Goal: Information Seeking & Learning: Learn about a topic

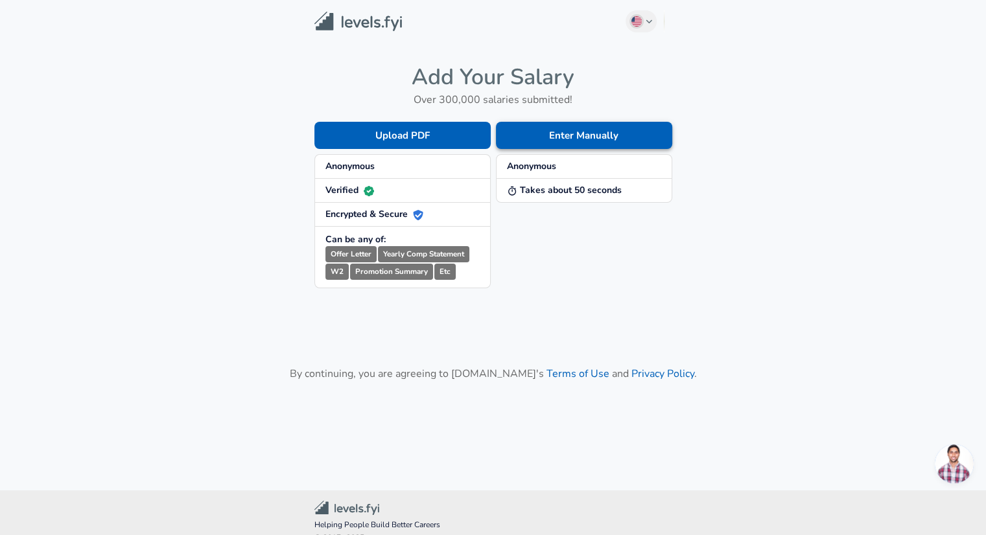
click at [566, 135] on button "Enter Manually" at bounding box center [584, 135] width 176 height 27
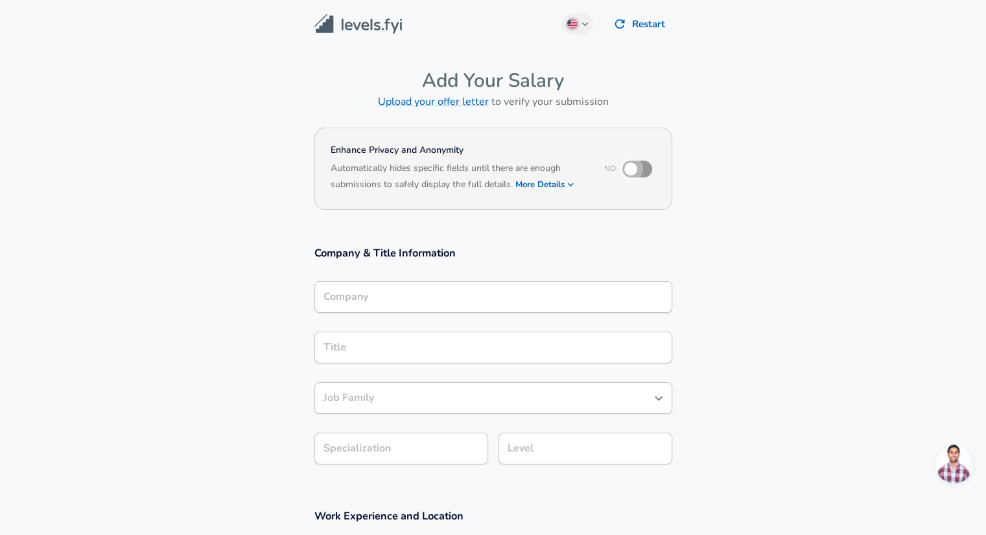
click at [635, 172] on input "checkbox" at bounding box center [631, 169] width 74 height 25
checkbox input "true"
click at [550, 183] on button "More Details" at bounding box center [545, 185] width 60 height 18
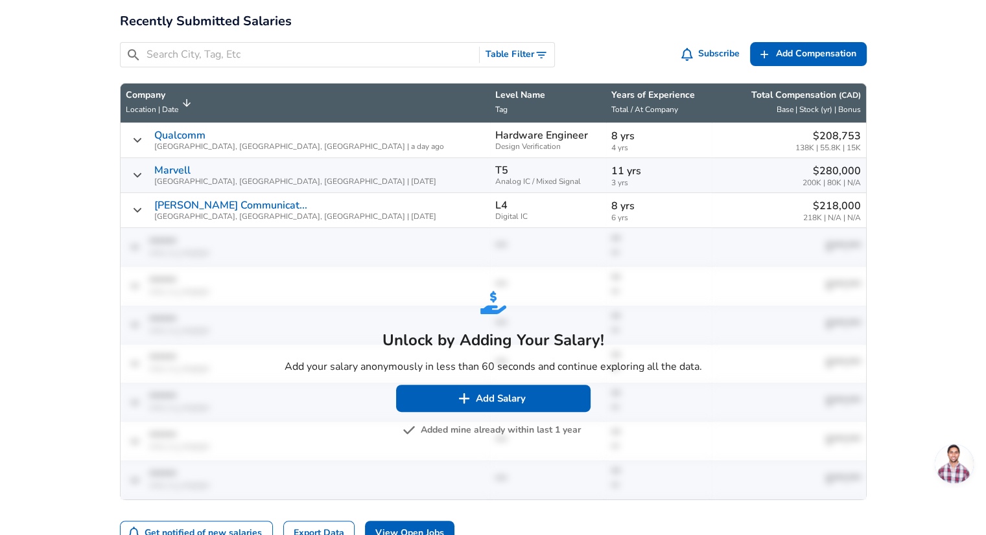
scroll to position [1, 0]
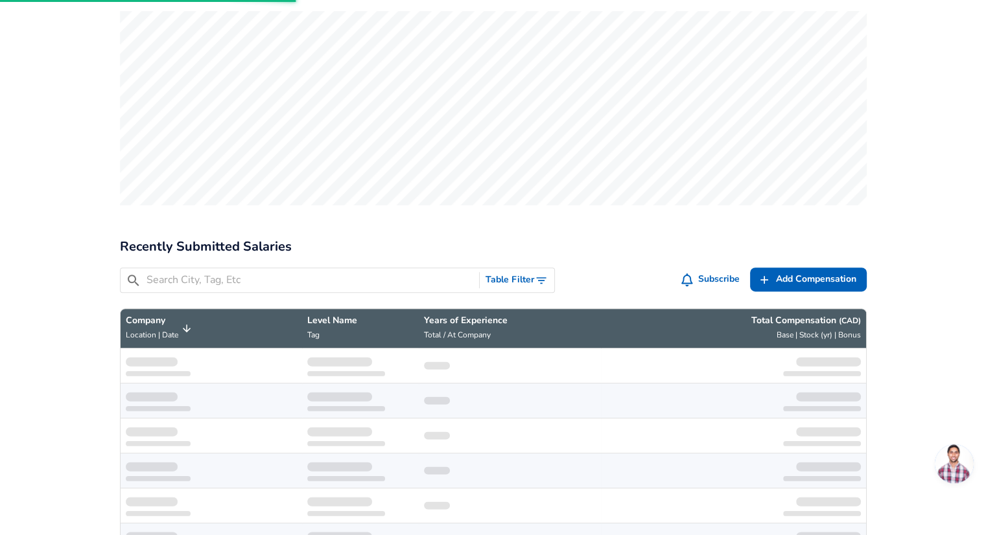
scroll to position [189, 0]
